Goal: Book appointment/travel/reservation

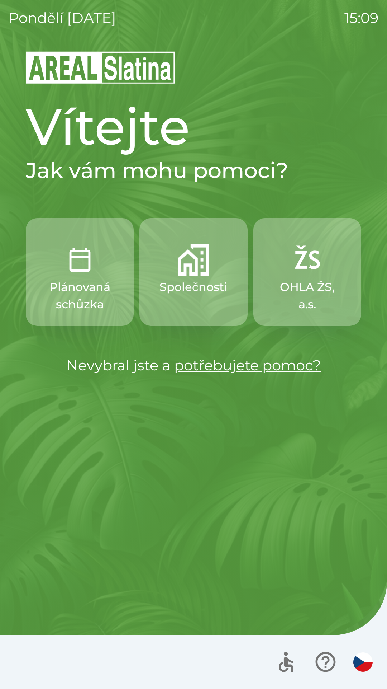
click at [195, 279] on p "Společnosti" at bounding box center [194, 286] width 68 height 17
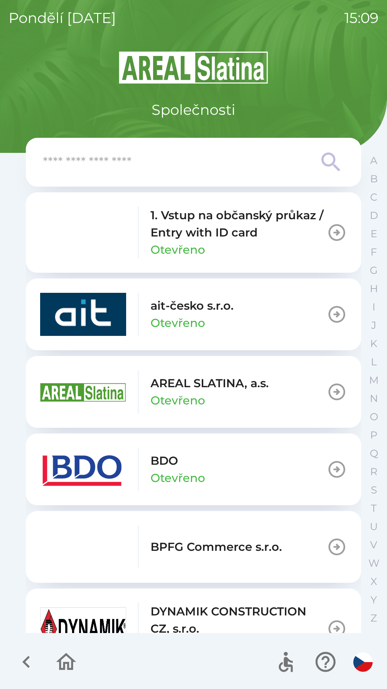
click at [22, 655] on icon "button" at bounding box center [26, 662] width 24 height 24
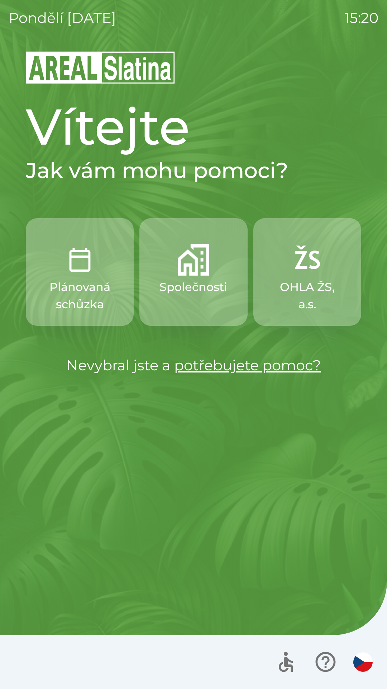
click at [304, 278] on button "OHLA ŽS, a.s." at bounding box center [308, 272] width 108 height 108
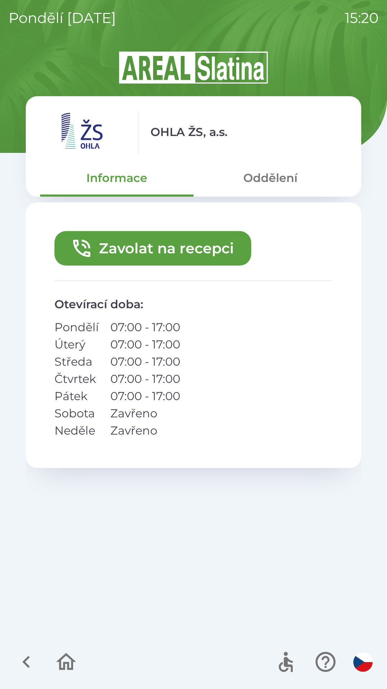
click at [189, 256] on button "Zavolat na recepci" at bounding box center [153, 248] width 197 height 34
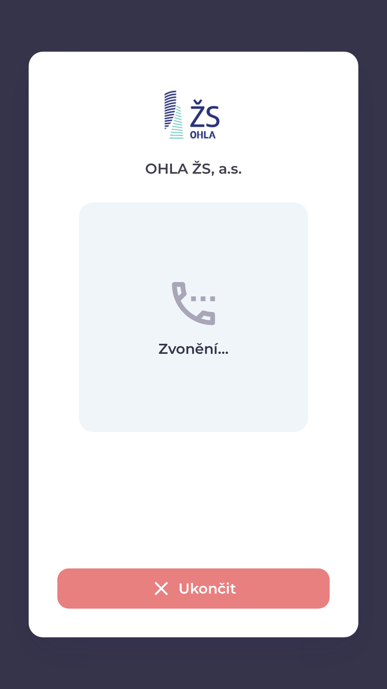
click at [195, 585] on button "Ukončit" at bounding box center [193, 588] width 273 height 40
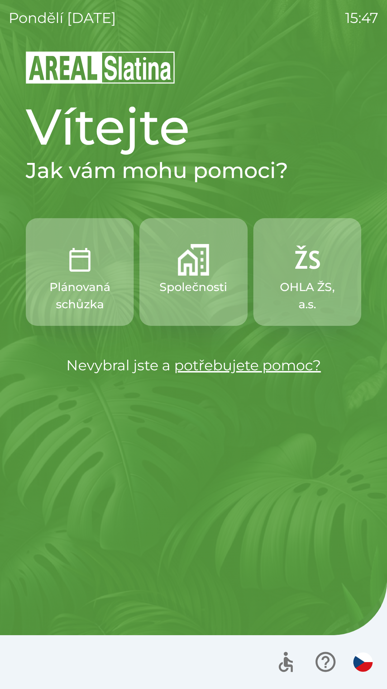
click at [210, 271] on button "Společnosti" at bounding box center [194, 272] width 108 height 108
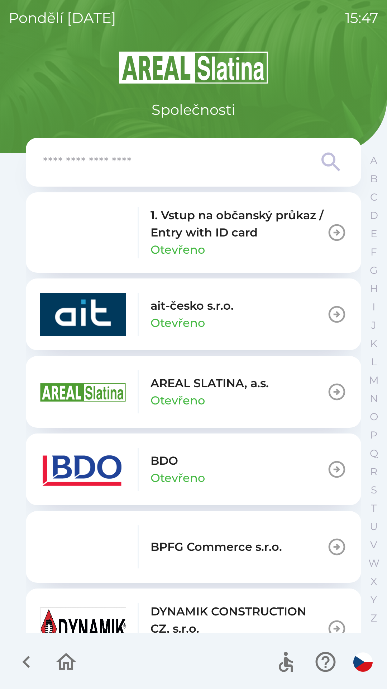
click at [189, 460] on div "BDO Otevřeno" at bounding box center [178, 469] width 55 height 34
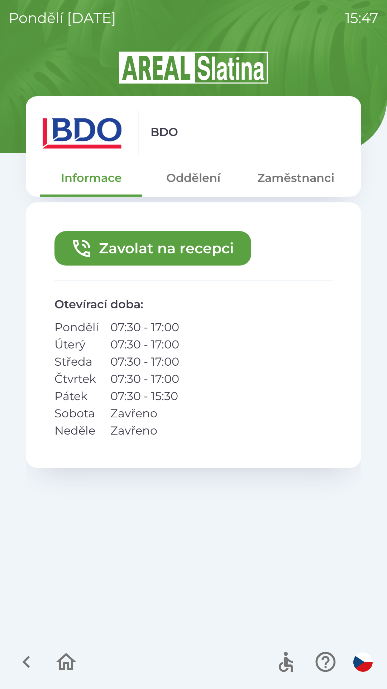
click at [187, 249] on button "Zavolat na recepci" at bounding box center [153, 248] width 197 height 34
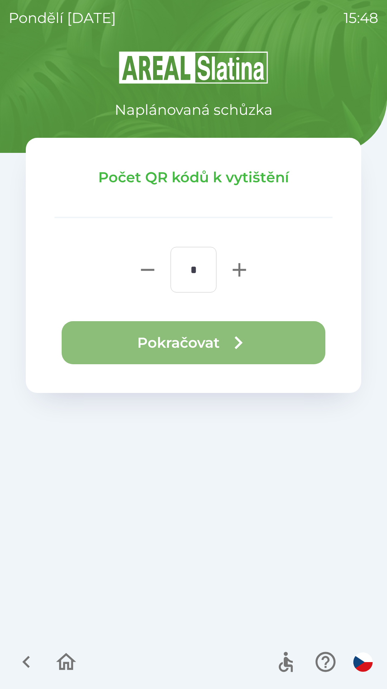
click at [203, 339] on button "Pokračovat" at bounding box center [194, 342] width 264 height 43
